Goal: Task Accomplishment & Management: Manage account settings

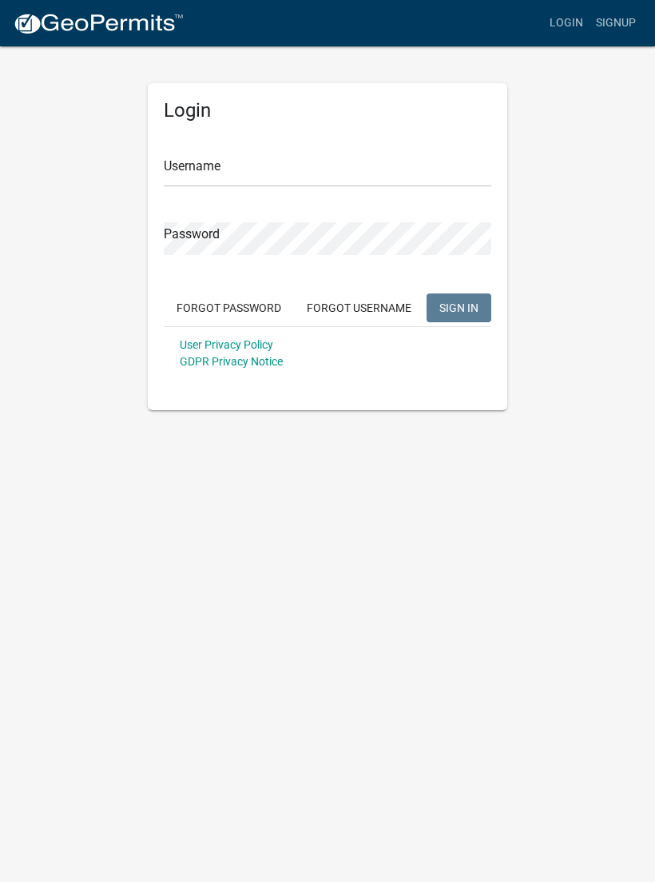
scroll to position [1, 0]
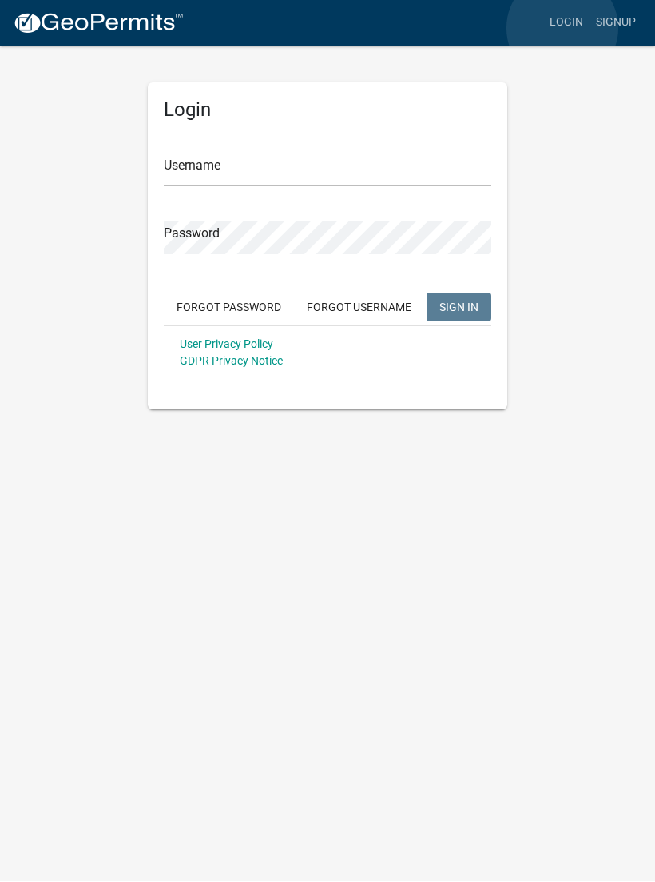
click at [563, 29] on link "Login" at bounding box center [567, 23] width 46 height 30
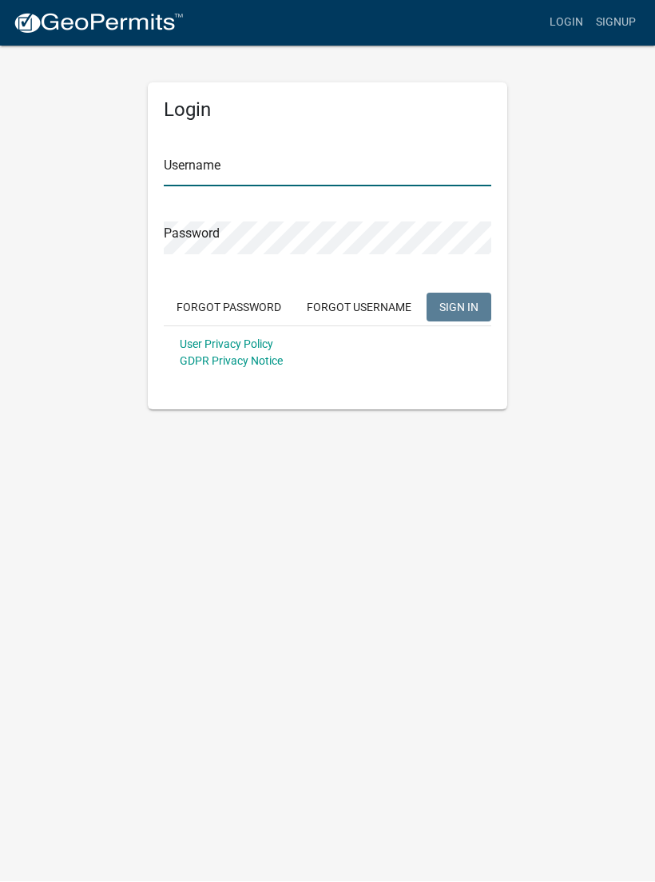
click at [322, 157] on input "Username" at bounding box center [328, 170] width 328 height 33
type input "Inspector"
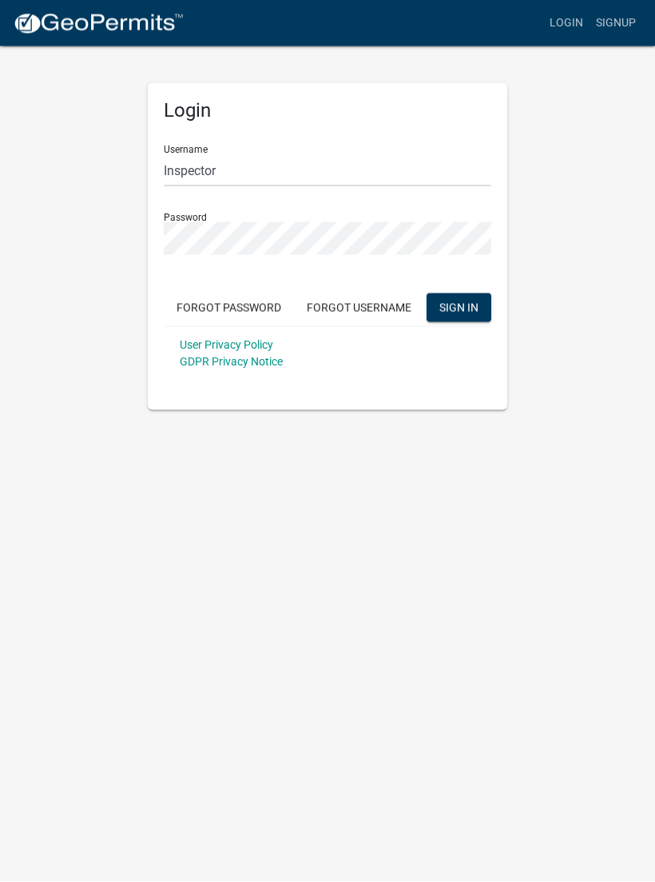
click at [459, 306] on button "SIGN IN" at bounding box center [459, 307] width 65 height 29
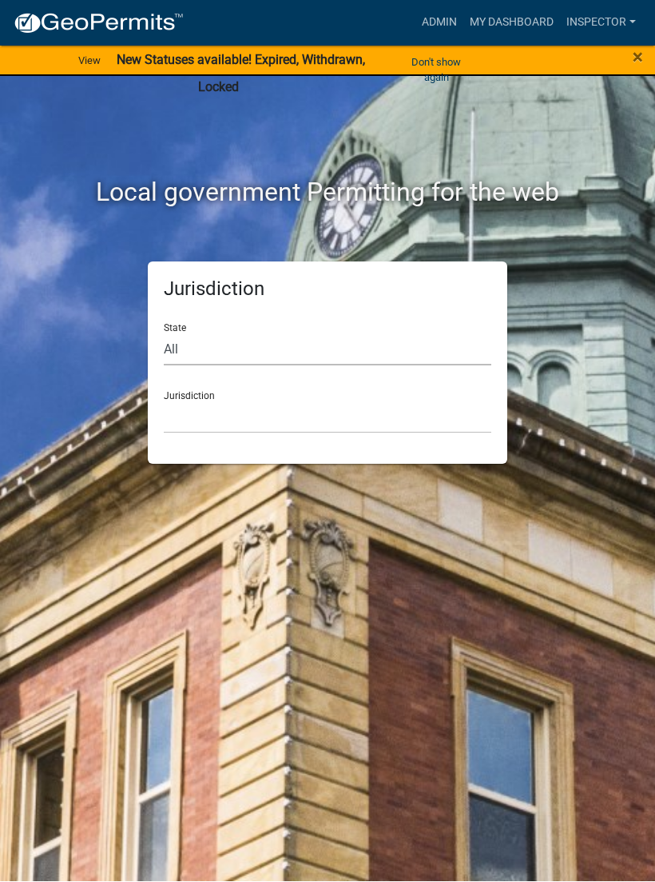
click at [305, 343] on select "All [US_STATE] [US_STATE] [US_STATE] [US_STATE] [US_STATE] [US_STATE] [US_STATE…" at bounding box center [328, 349] width 328 height 33
select select "[US_STATE]"
click at [301, 401] on select "City of [GEOGRAPHIC_DATA], [US_STATE] City of [GEOGRAPHIC_DATA], [US_STATE] Cit…" at bounding box center [328, 417] width 328 height 33
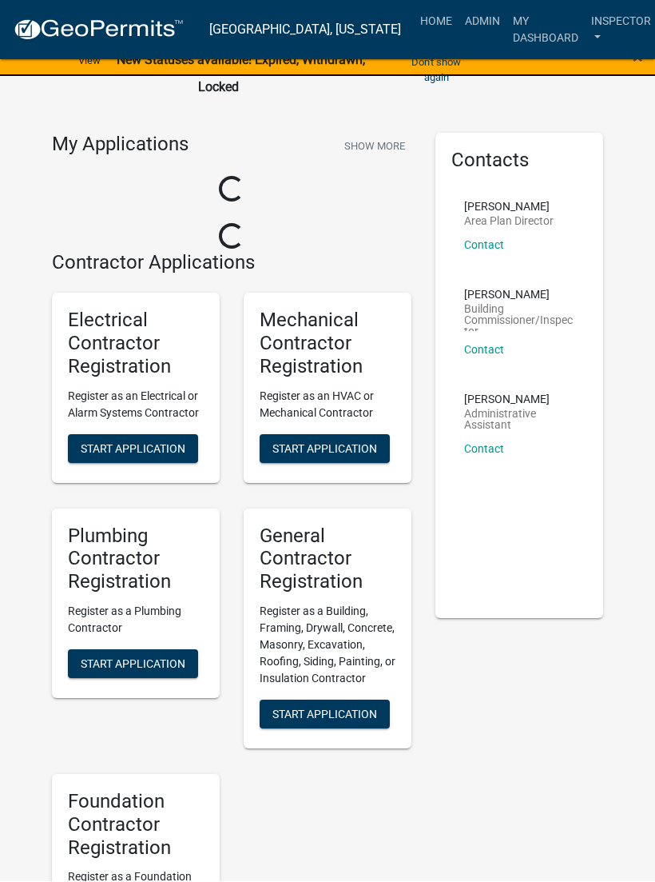
scroll to position [1, 0]
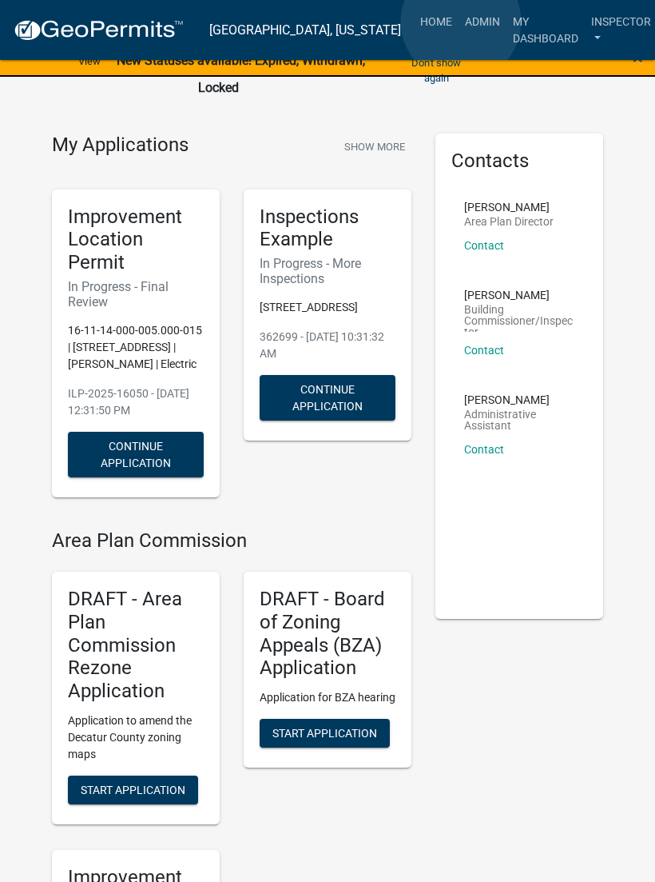
click at [462, 22] on link "Admin" at bounding box center [483, 21] width 48 height 30
click at [459, 21] on link "Admin" at bounding box center [483, 21] width 48 height 30
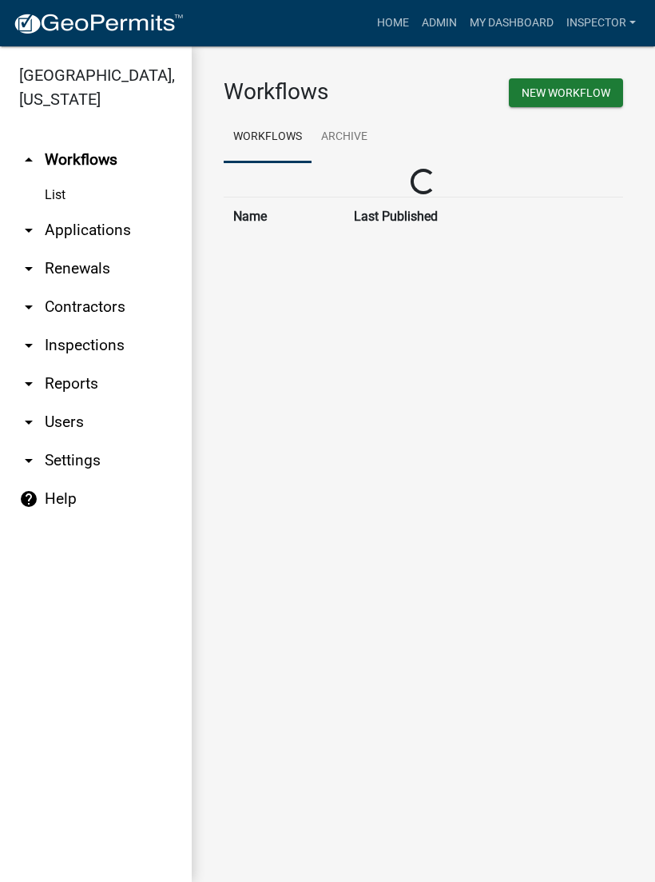
click at [100, 242] on link "arrow_drop_down Applications" at bounding box center [96, 230] width 192 height 38
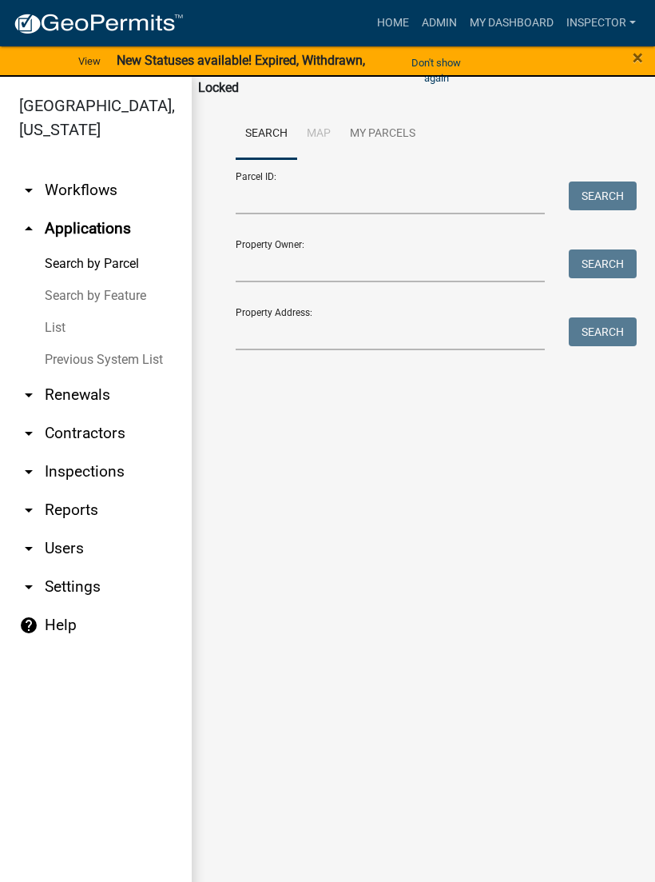
click at [59, 325] on link "List" at bounding box center [96, 328] width 192 height 32
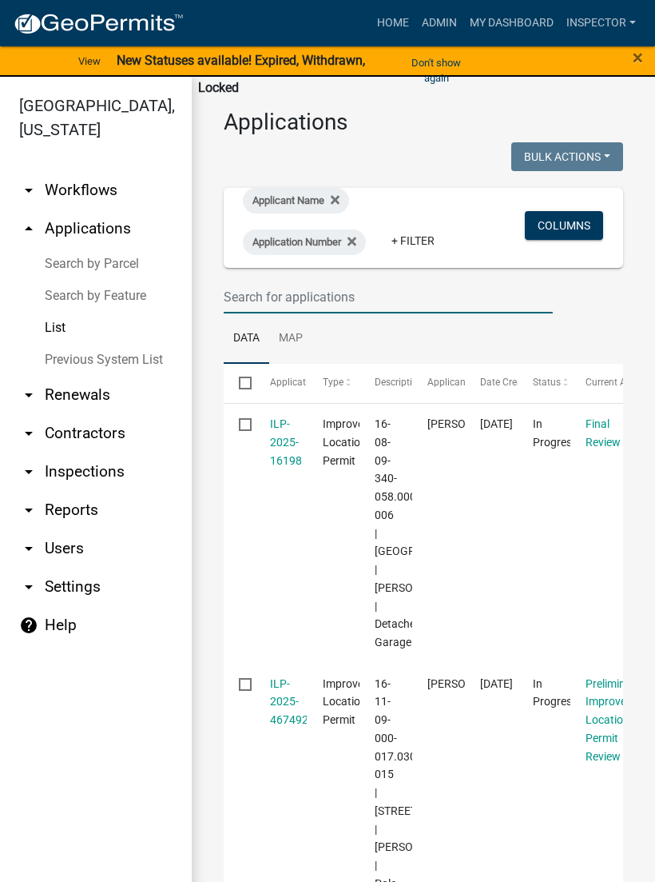
click at [403, 286] on input "text" at bounding box center [388, 297] width 329 height 33
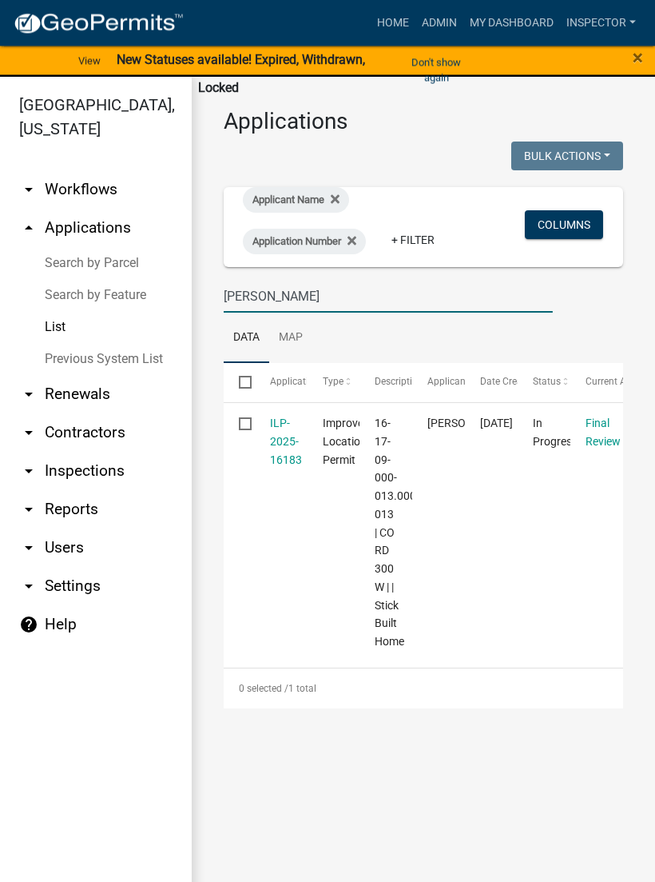
type input "[PERSON_NAME]"
click at [282, 428] on link "ILP-2025-16183" at bounding box center [286, 442] width 32 height 50
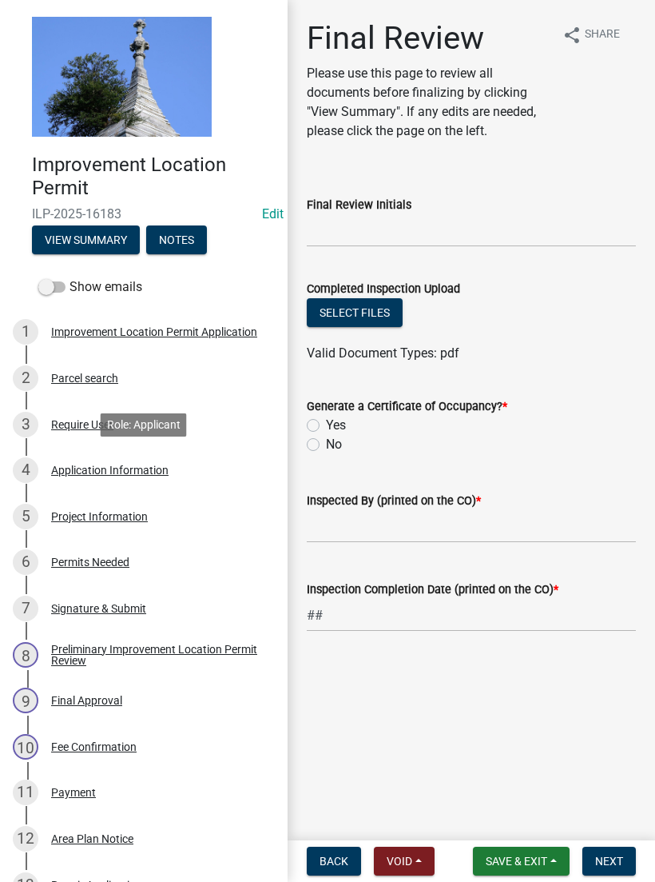
click at [160, 467] on div "Application Information" at bounding box center [110, 469] width 118 height 11
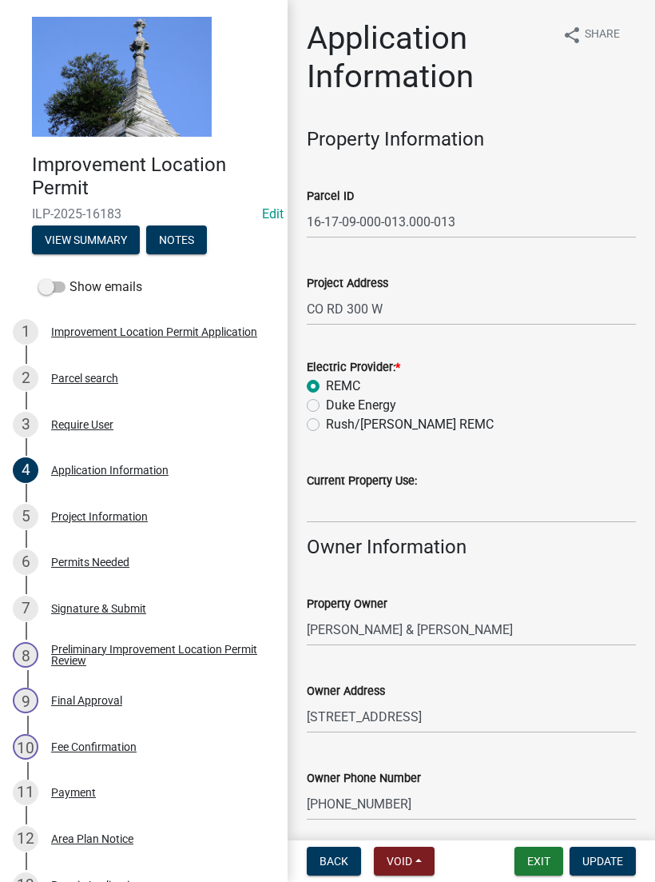
click at [487, 284] on div "Project Address" at bounding box center [471, 282] width 329 height 19
